Goal: Transaction & Acquisition: Book appointment/travel/reservation

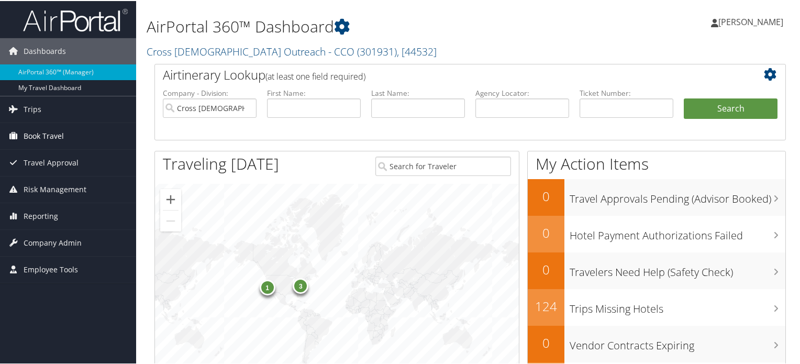
click at [48, 137] on span "Book Travel" at bounding box center [44, 135] width 40 height 26
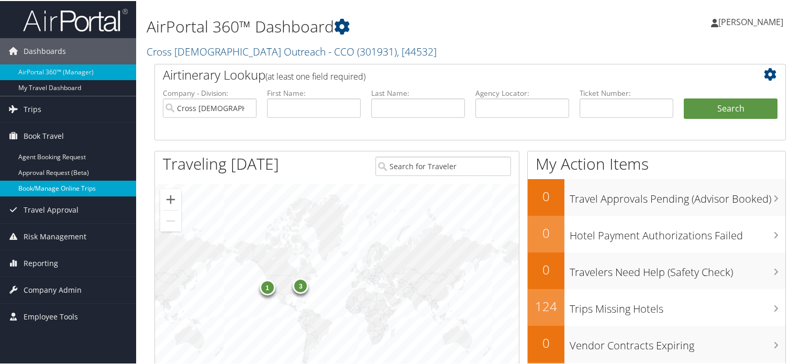
click at [50, 185] on link "Book/Manage Online Trips" at bounding box center [68, 188] width 136 height 16
